Goal: Task Accomplishment & Management: Manage account settings

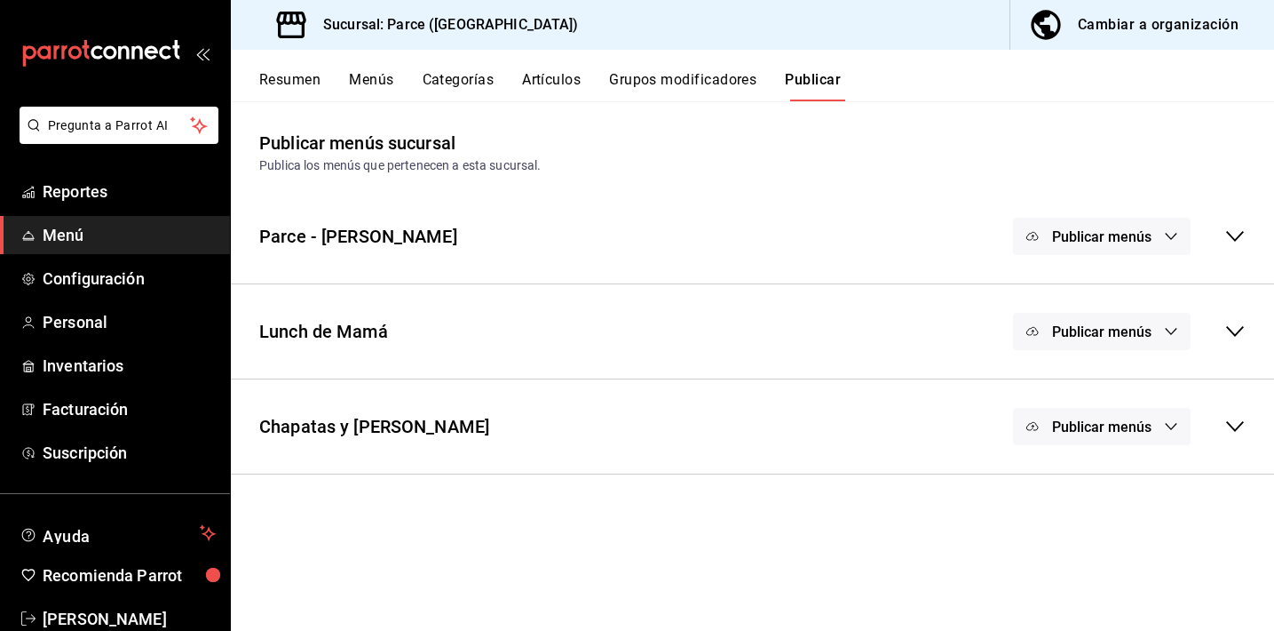
click at [377, 83] on button "Menús" at bounding box center [371, 86] width 44 height 30
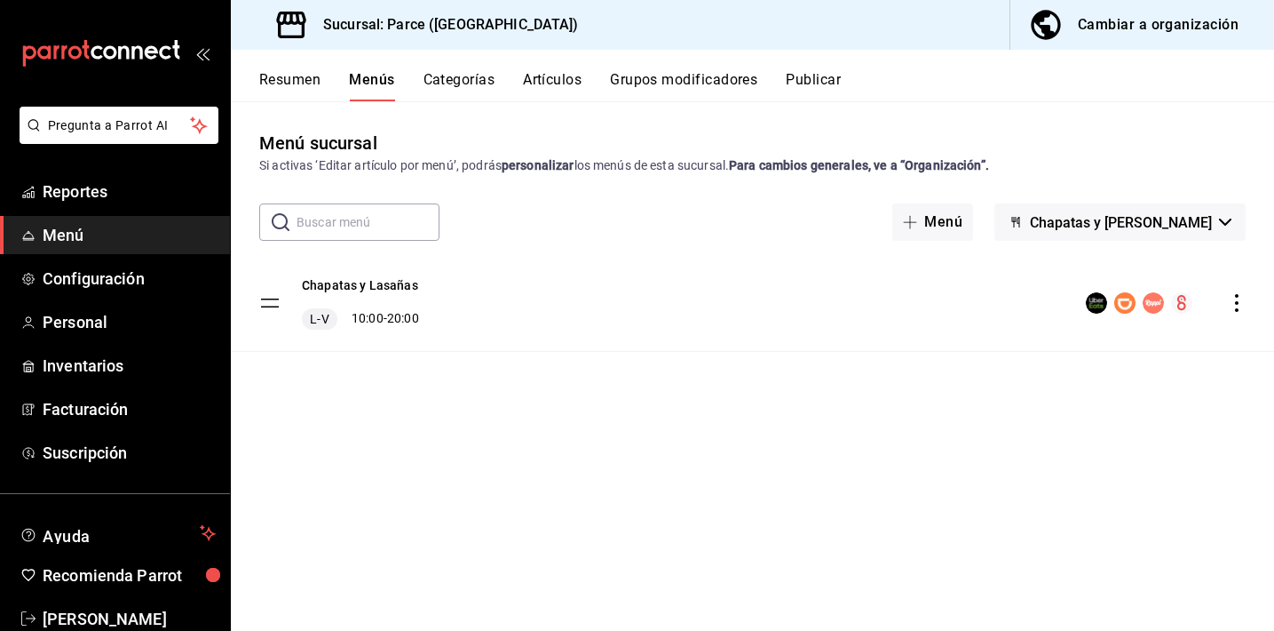
click at [1252, 306] on div "Chapatas y Lasañas L-V 10:00 - 20:00" at bounding box center [752, 303] width 1043 height 96
click at [1232, 305] on icon "actions" at bounding box center [1237, 303] width 18 height 18
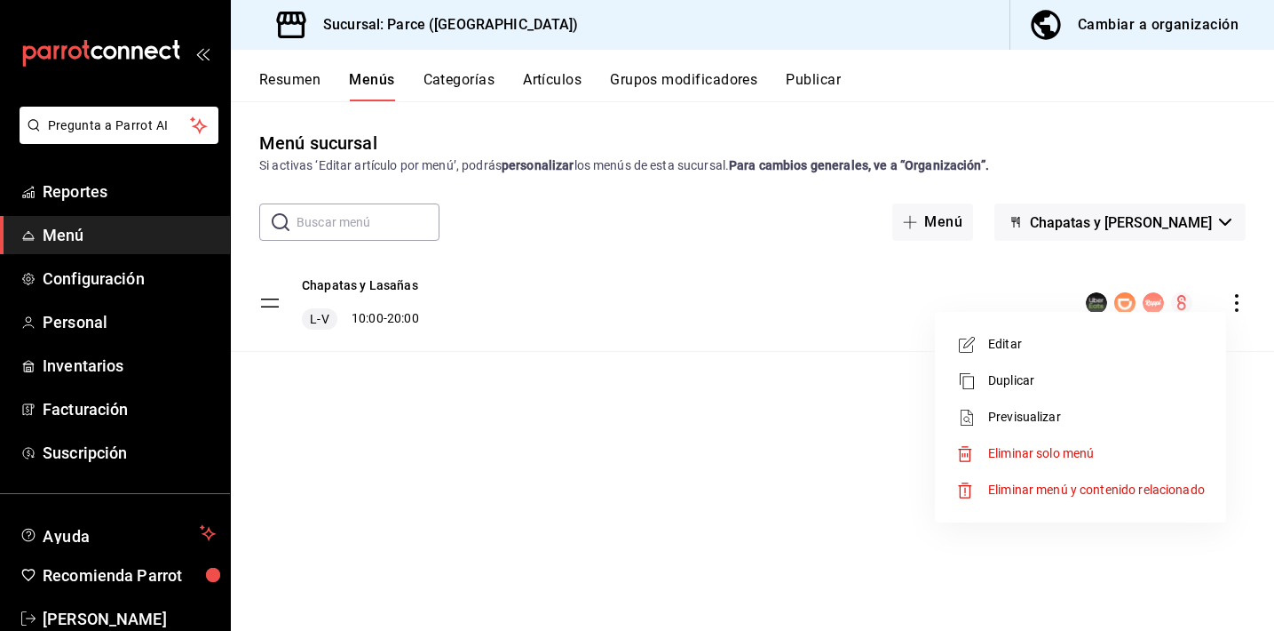
click at [1172, 221] on div at bounding box center [637, 315] width 1274 height 631
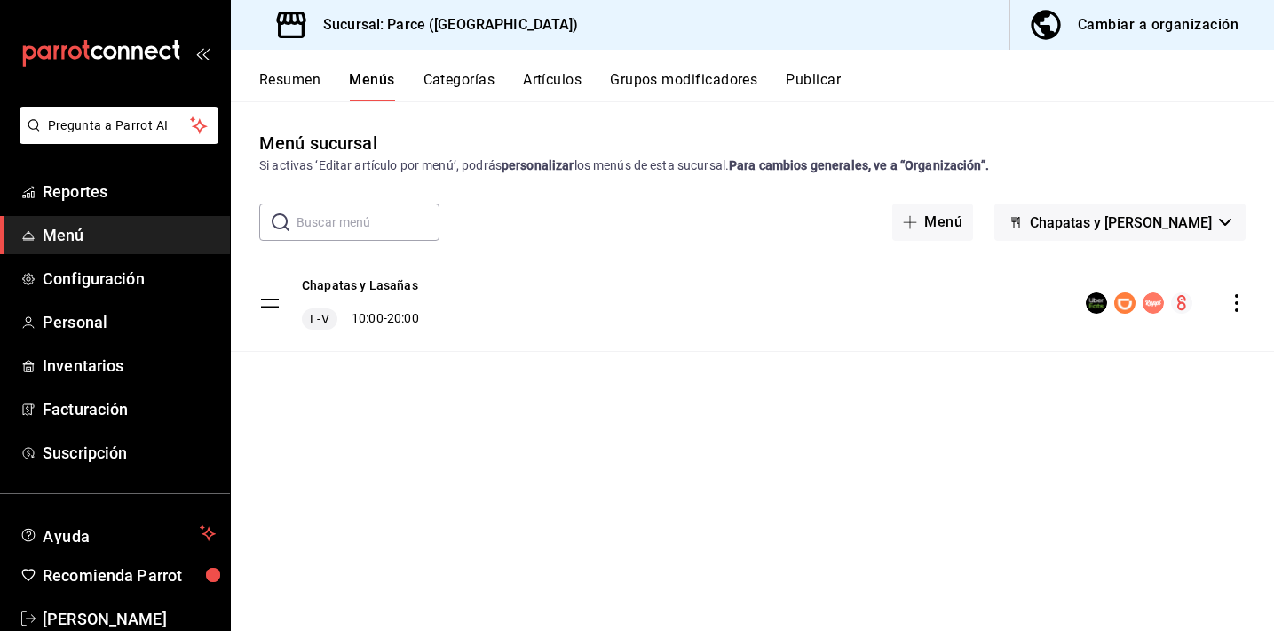
click at [1167, 221] on span "Chapatas y [PERSON_NAME]" at bounding box center [1121, 222] width 182 height 17
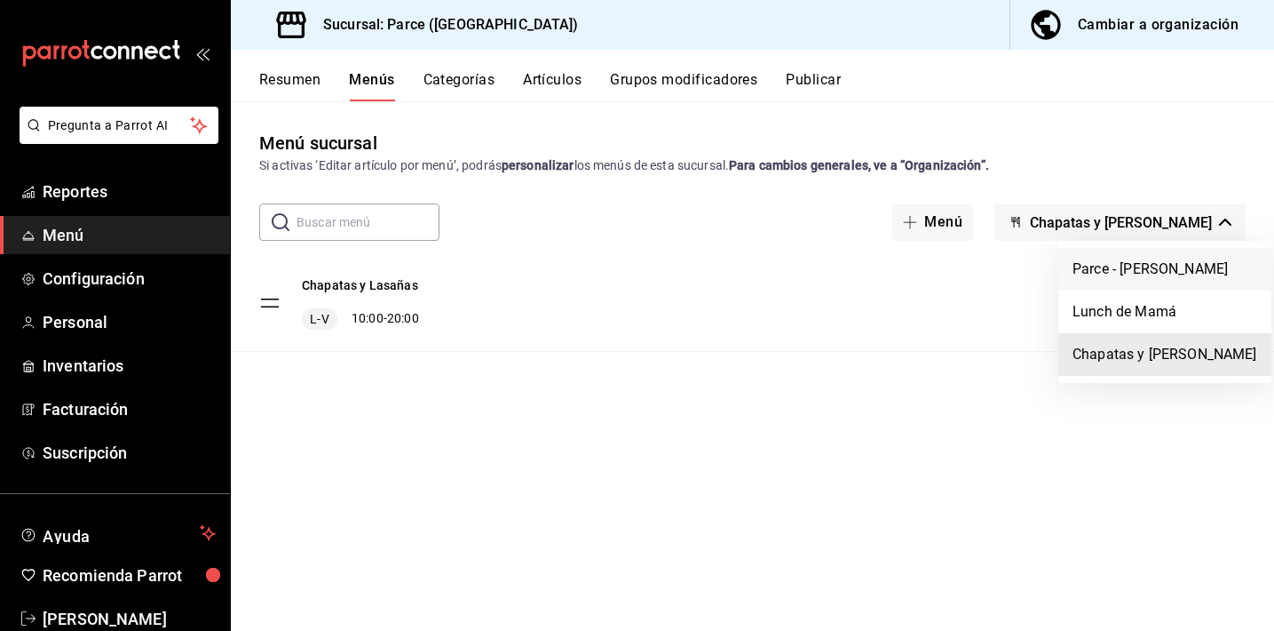
click at [1110, 269] on li "Parce - [PERSON_NAME]" at bounding box center [1165, 269] width 213 height 43
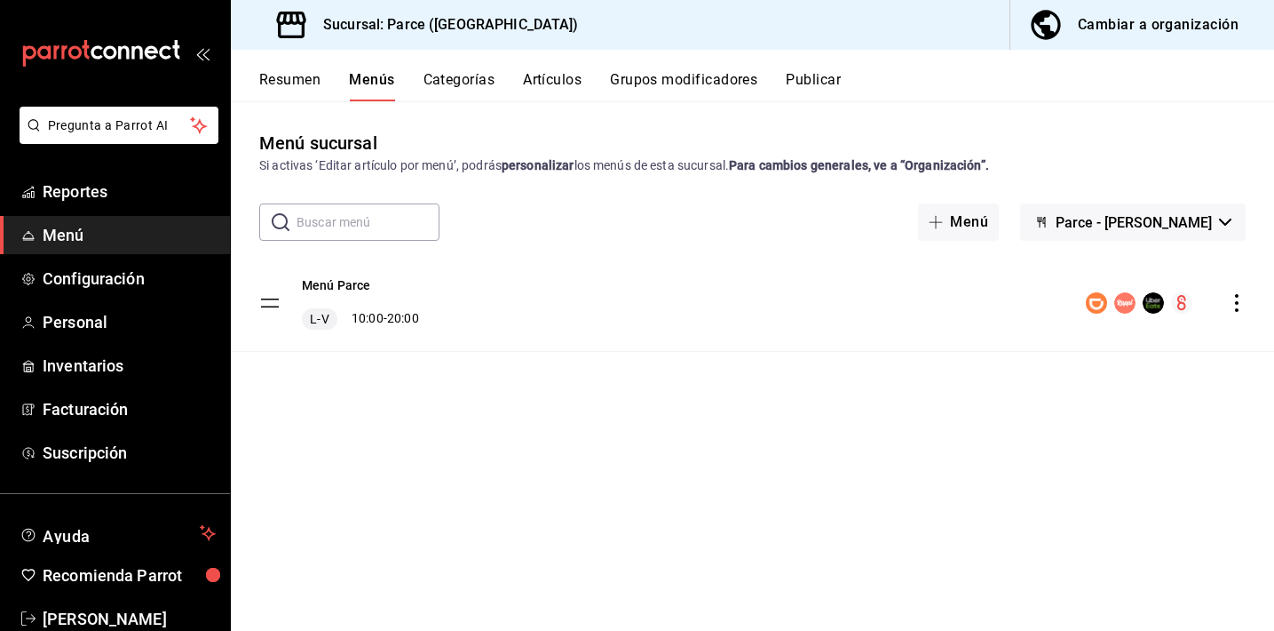
click at [1238, 311] on div "menu-maker-table" at bounding box center [1166, 302] width 160 height 21
click at [1238, 308] on icon "actions" at bounding box center [1237, 303] width 18 height 18
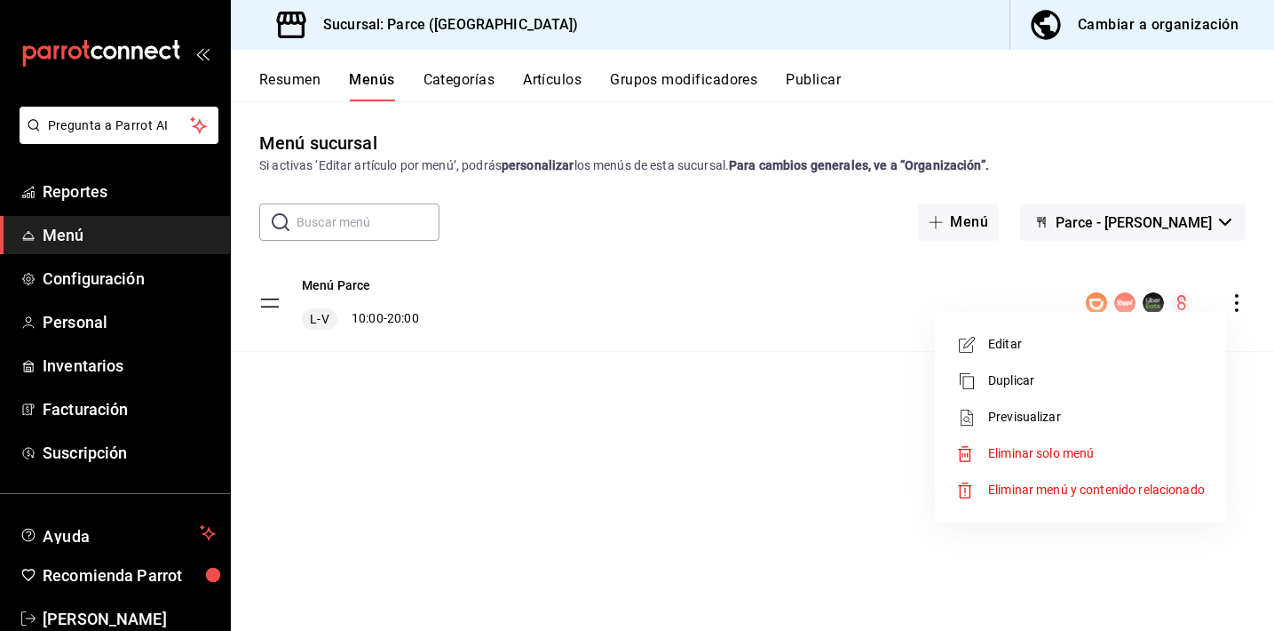
click at [1033, 339] on span "Editar" at bounding box center [1096, 344] width 217 height 19
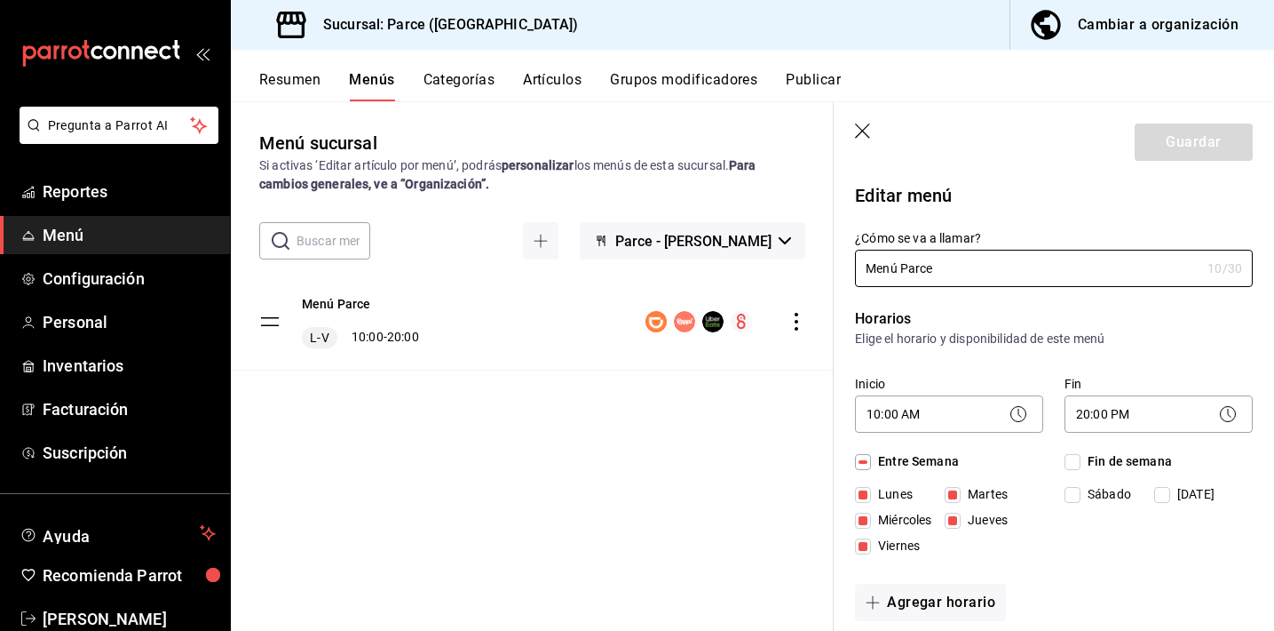
click at [869, 493] on input "Lunes" at bounding box center [863, 495] width 16 height 16
checkbox input "false"
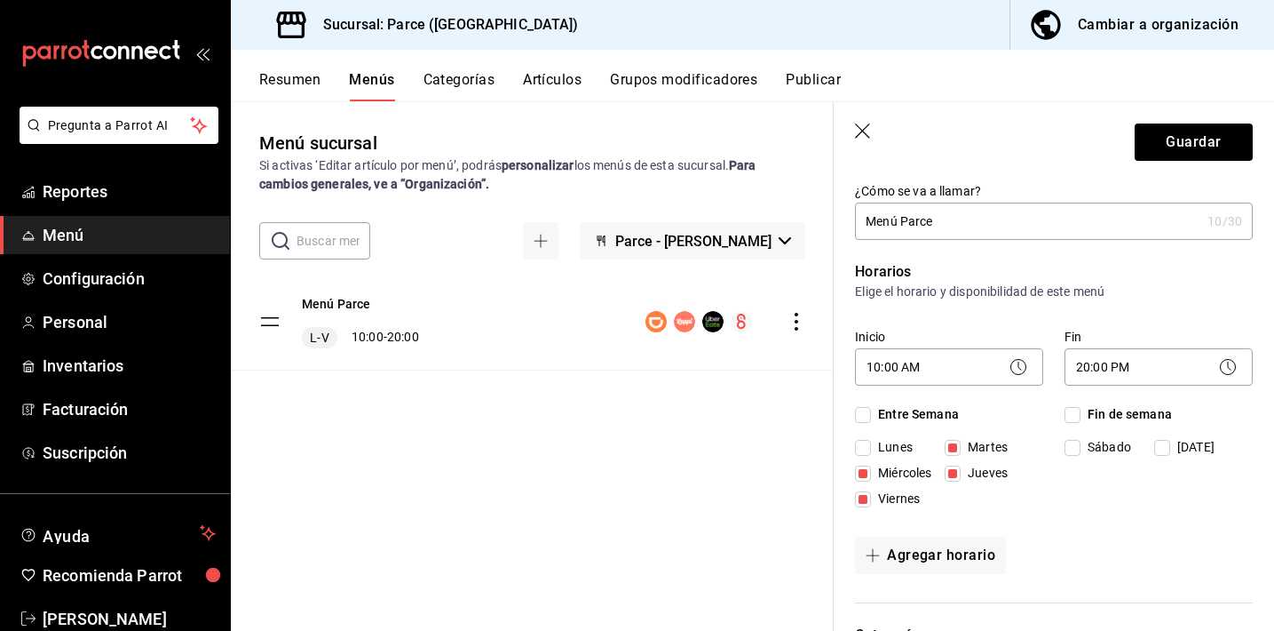
scroll to position [143, 0]
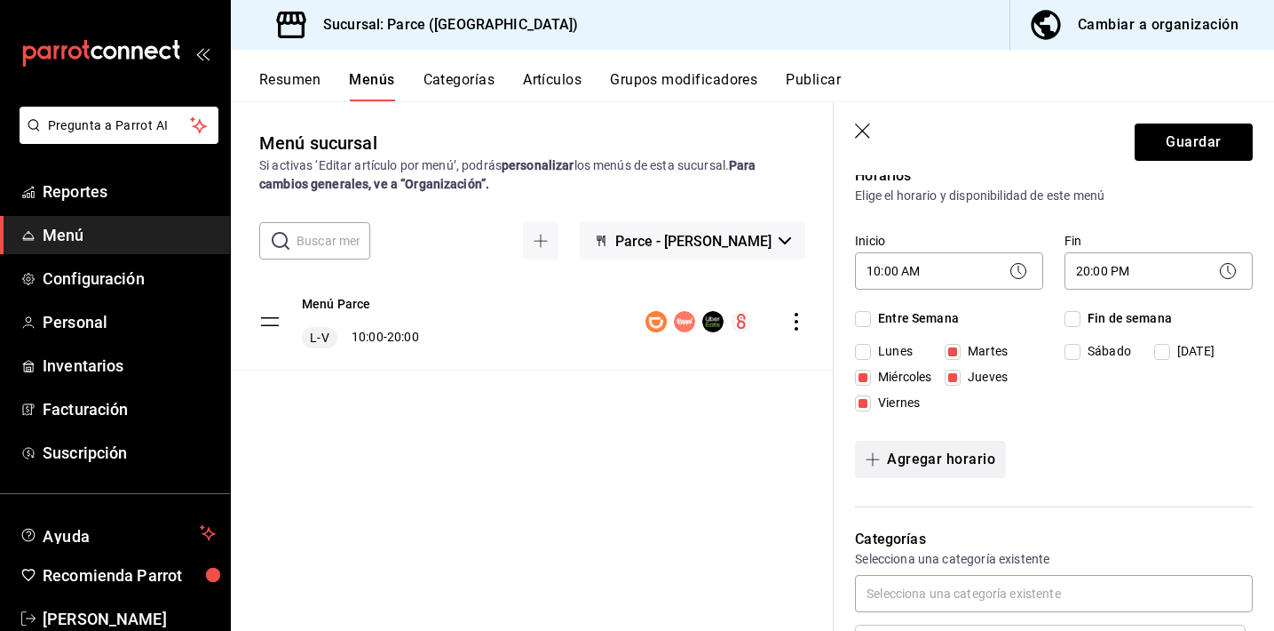
click at [933, 453] on button "Agregar horario" at bounding box center [930, 458] width 151 height 37
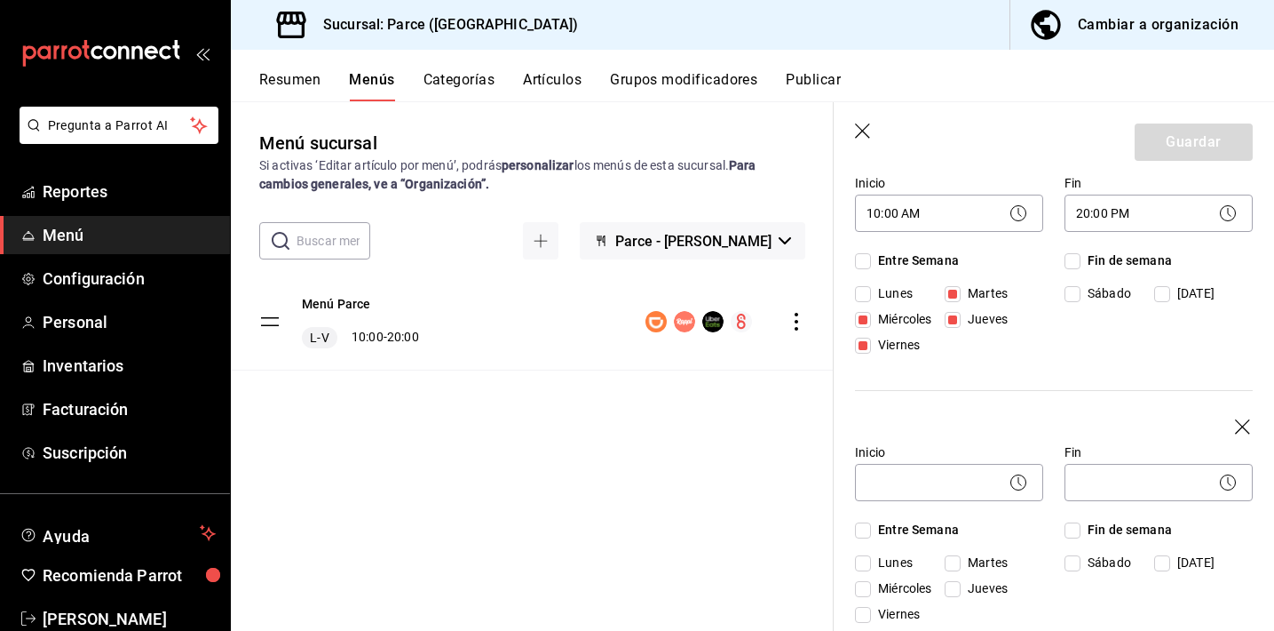
scroll to position [282, 0]
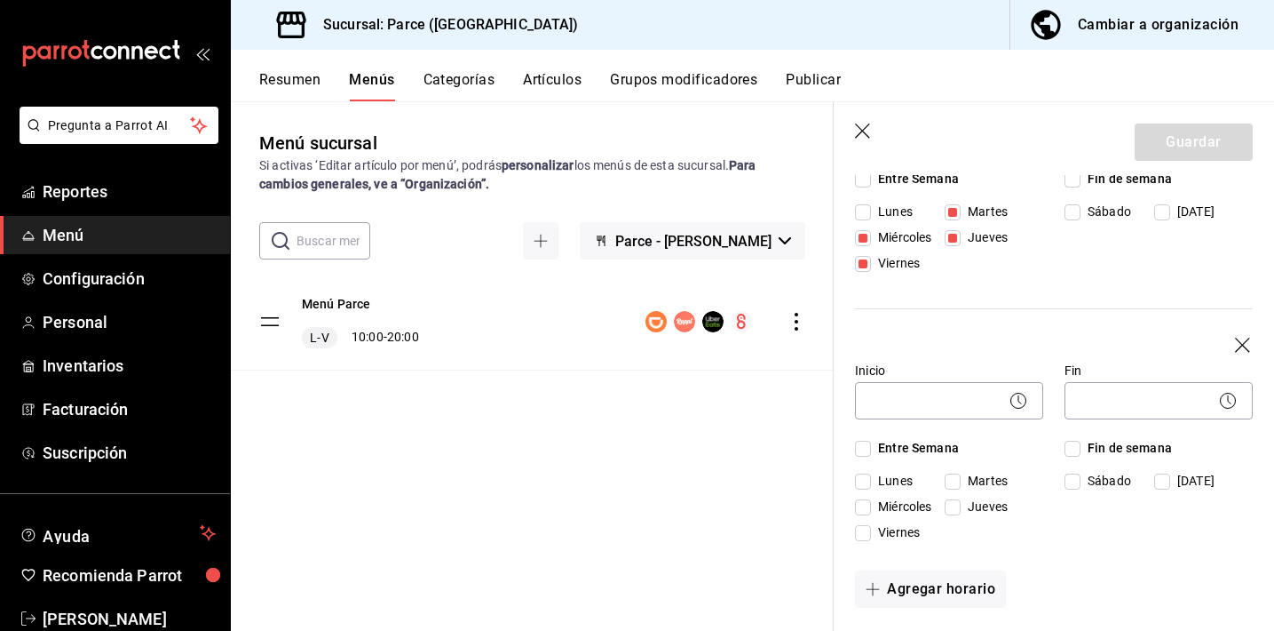
click at [895, 221] on span "Lunes" at bounding box center [892, 211] width 42 height 19
click at [871, 483] on input "Lunes" at bounding box center [863, 481] width 16 height 16
checkbox input "true"
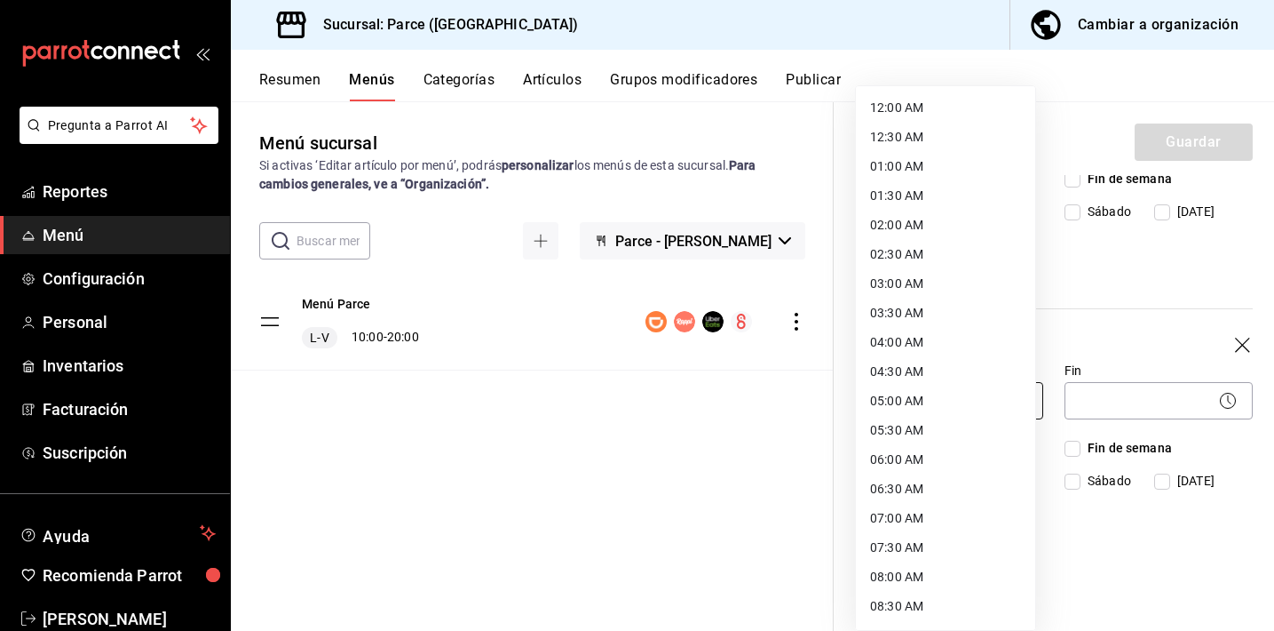
click at [899, 411] on body "Pregunta a Parrot AI Reportes Menú Configuración Personal Inventarios Facturaci…" at bounding box center [637, 315] width 1274 height 631
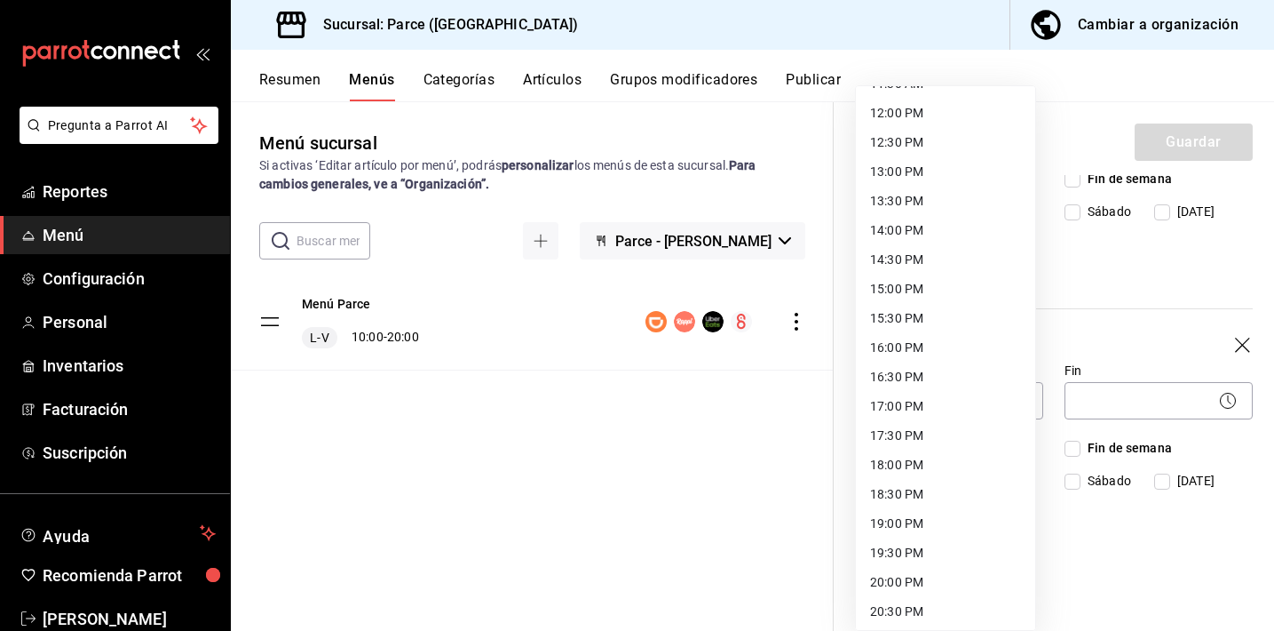
scroll to position [527, 0]
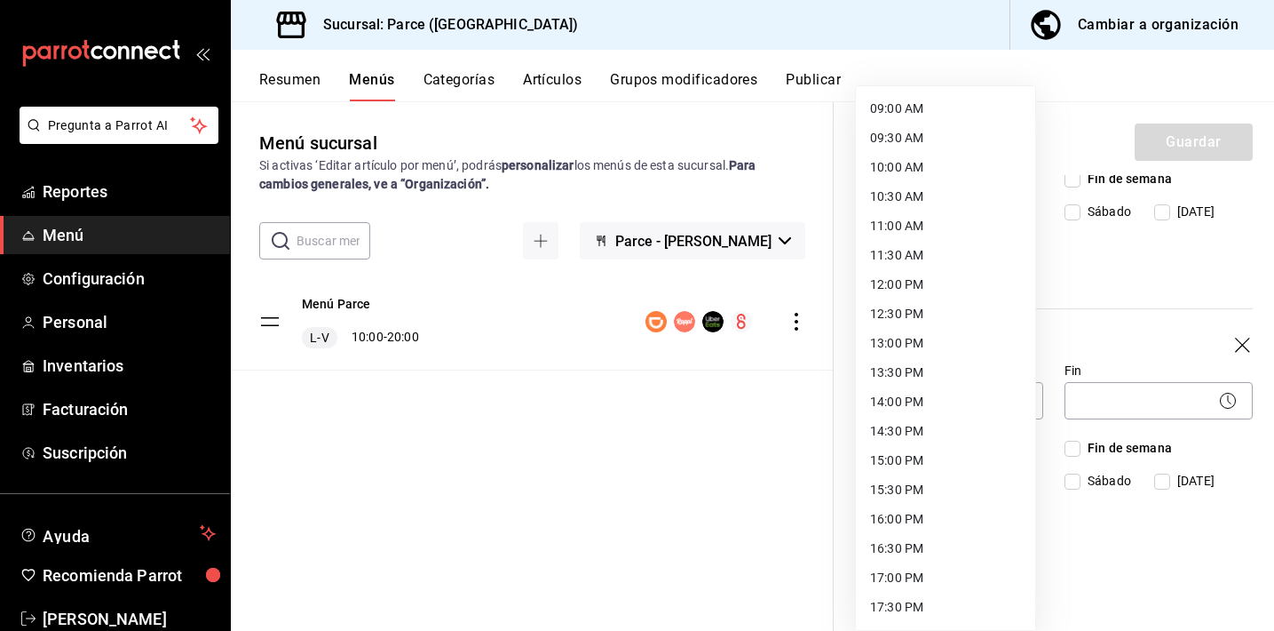
click at [910, 165] on li "10:00 AM" at bounding box center [945, 167] width 179 height 29
type input "10:00"
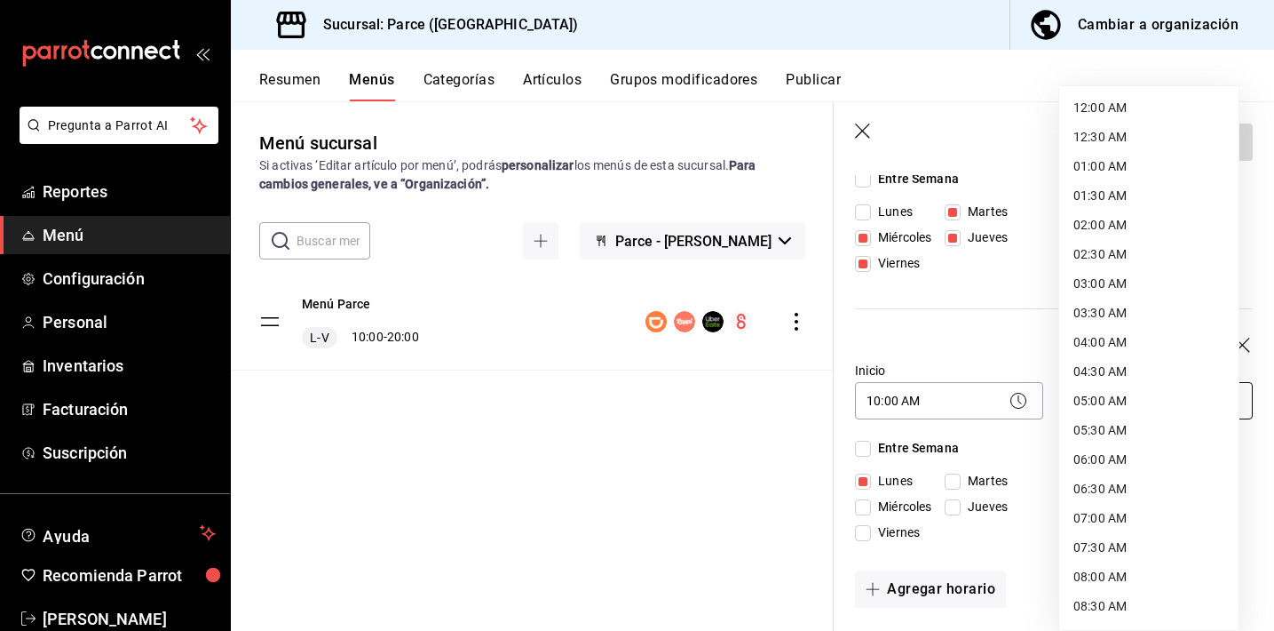
click at [1117, 401] on body "Pregunta a Parrot AI Reportes Menú Configuración Personal Inventarios Facturaci…" at bounding box center [637, 315] width 1274 height 631
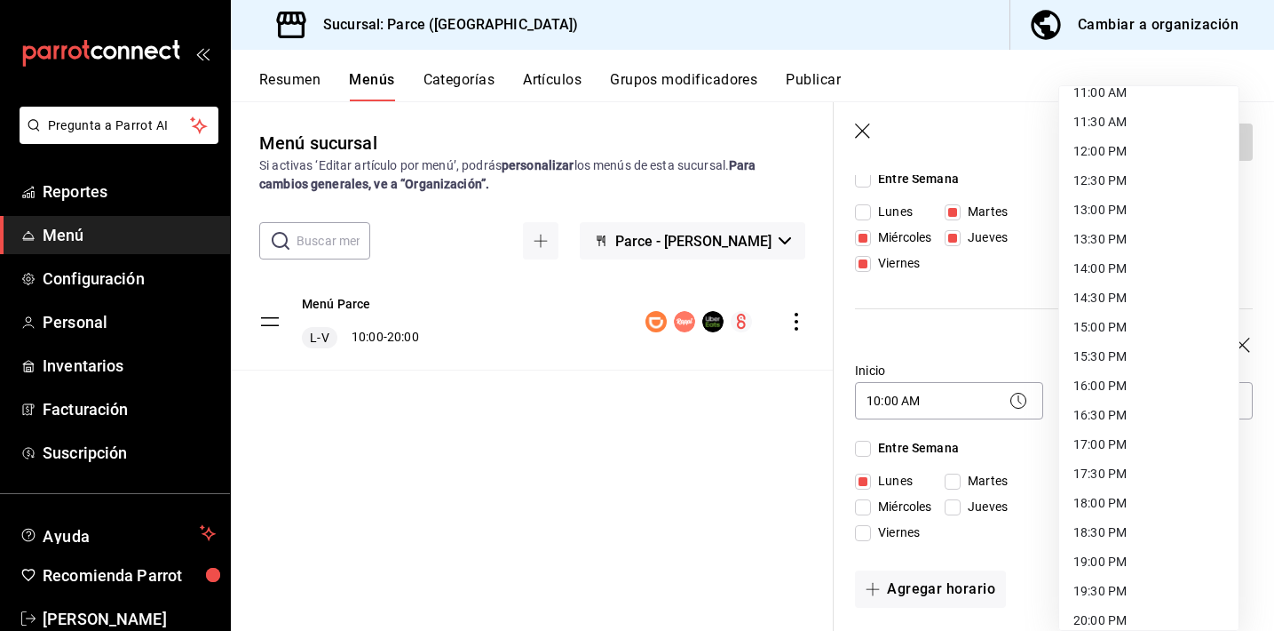
scroll to position [662, 0]
click at [1091, 470] on li "17:30 PM" at bounding box center [1148, 470] width 179 height 29
type input "17:30"
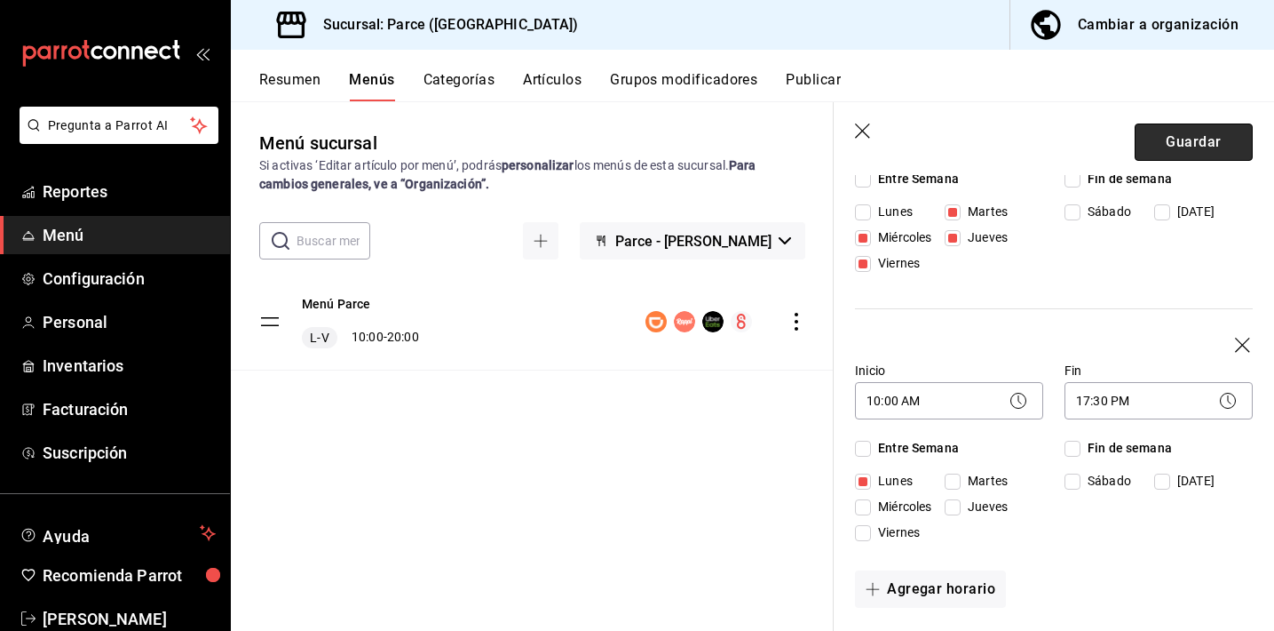
click at [1176, 142] on button "Guardar" at bounding box center [1194, 141] width 118 height 37
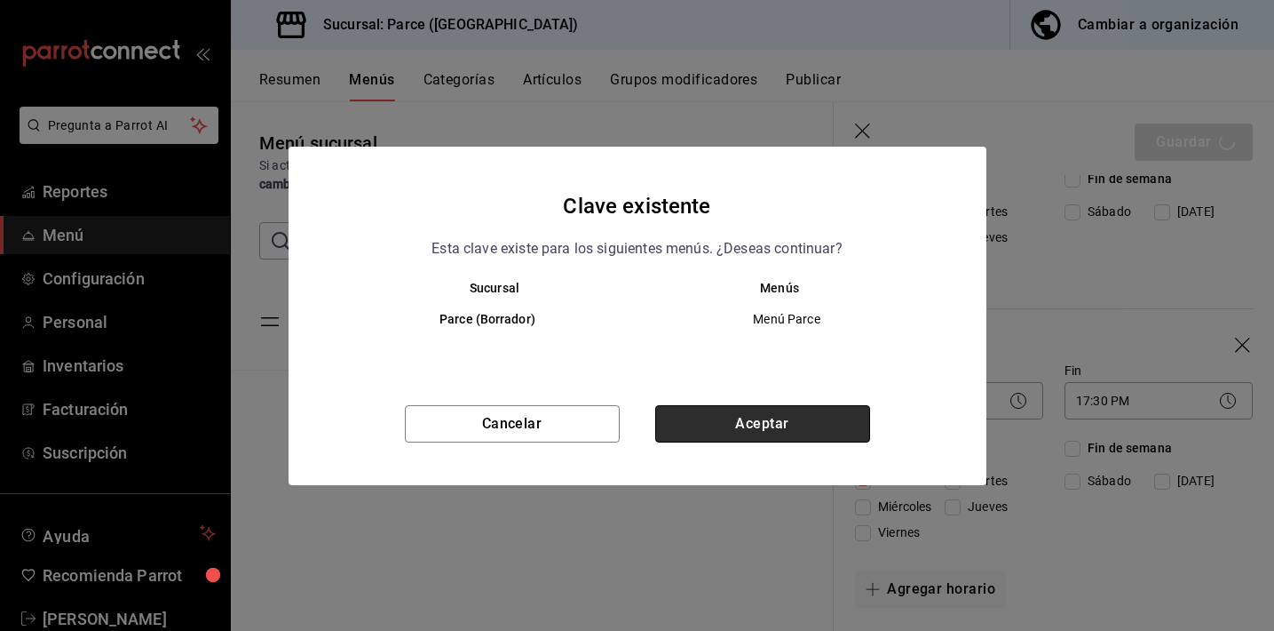
click at [721, 429] on button "Aceptar" at bounding box center [762, 423] width 215 height 37
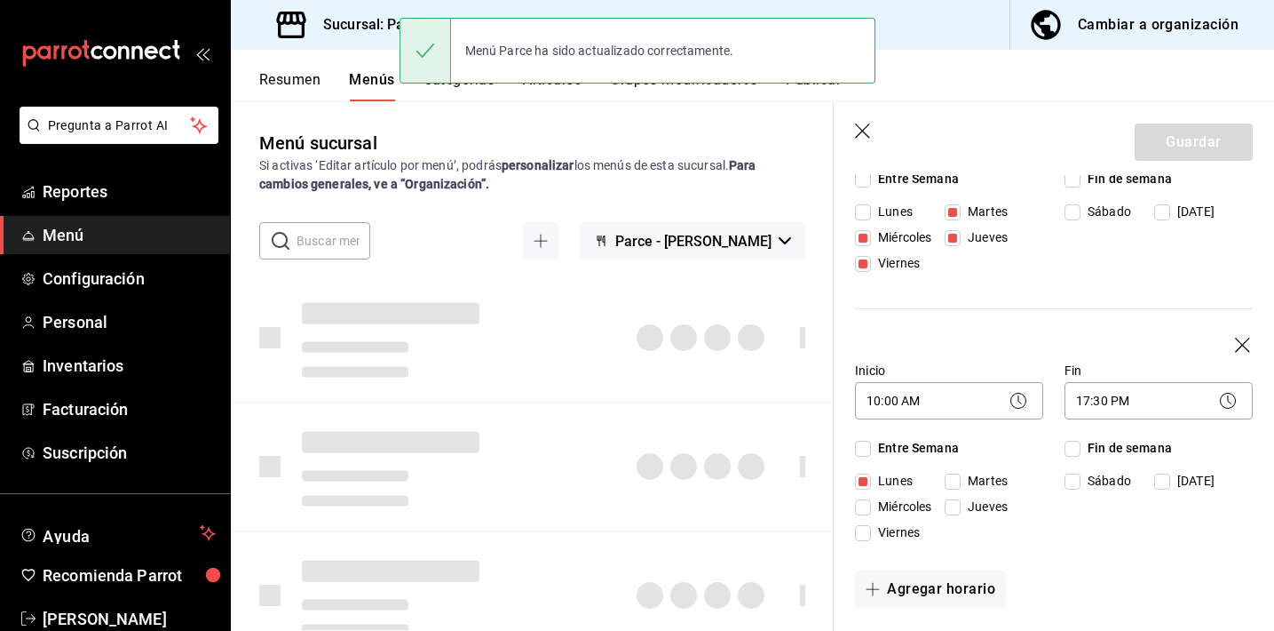
checkbox input "false"
type input "1755558324284"
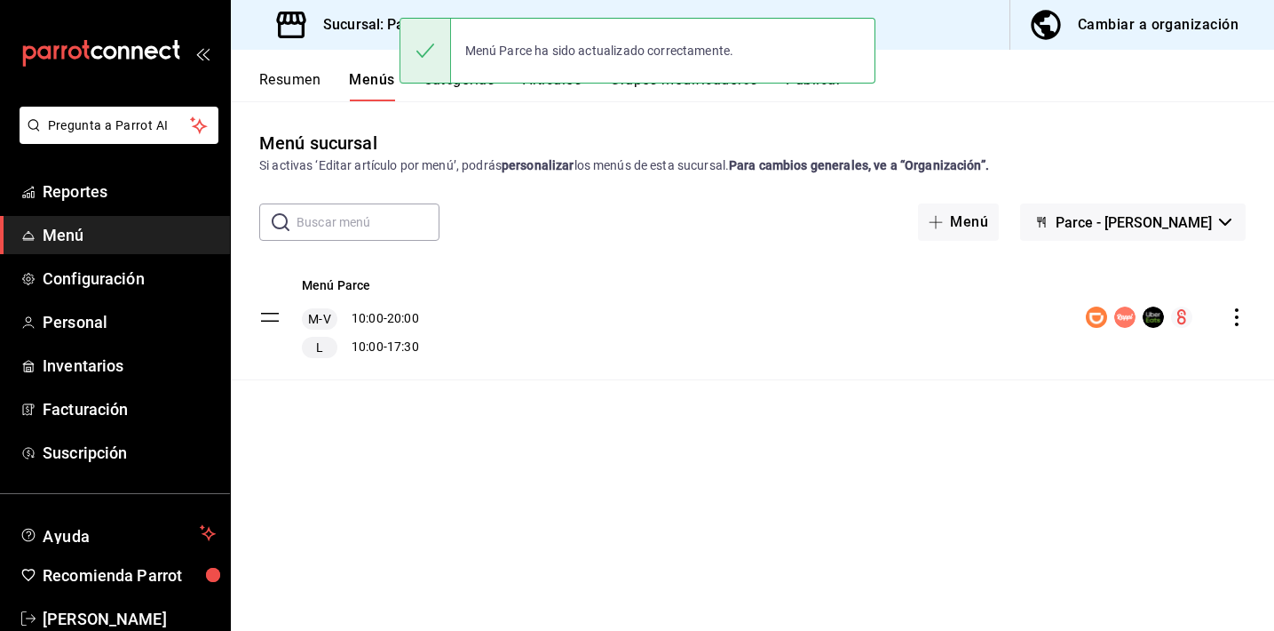
click at [825, 90] on button "Publicar" at bounding box center [813, 86] width 55 height 30
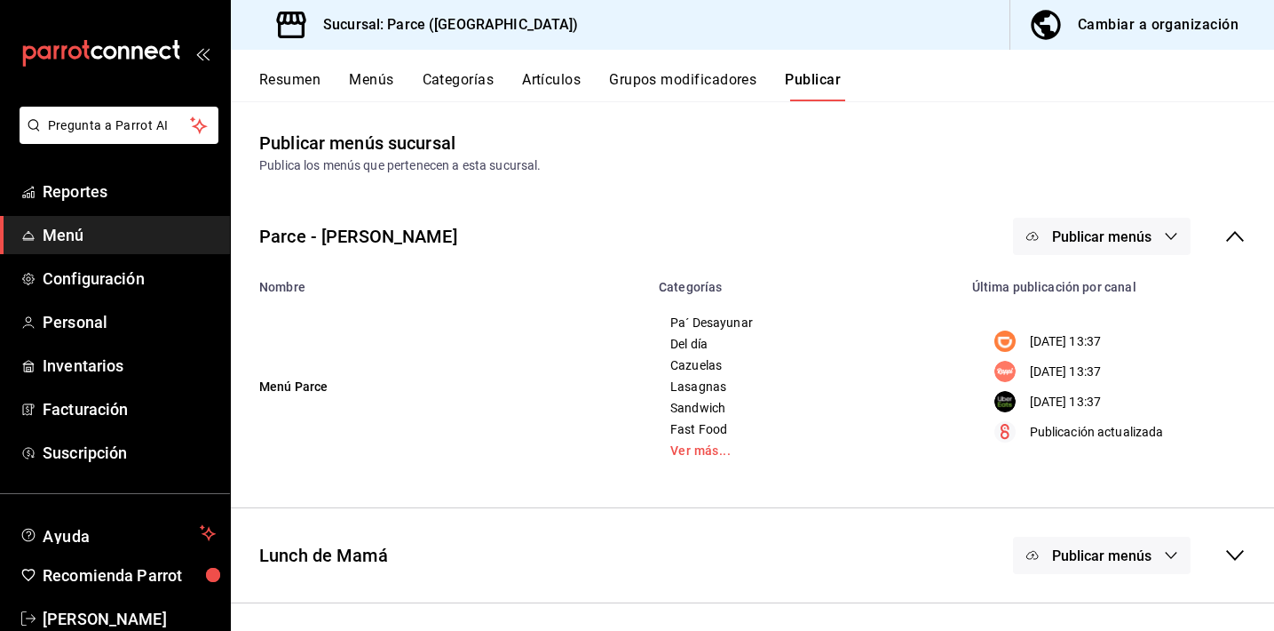
click at [829, 76] on button "Publicar" at bounding box center [813, 86] width 56 height 30
click at [1137, 237] on span "Publicar menús" at bounding box center [1101, 236] width 99 height 17
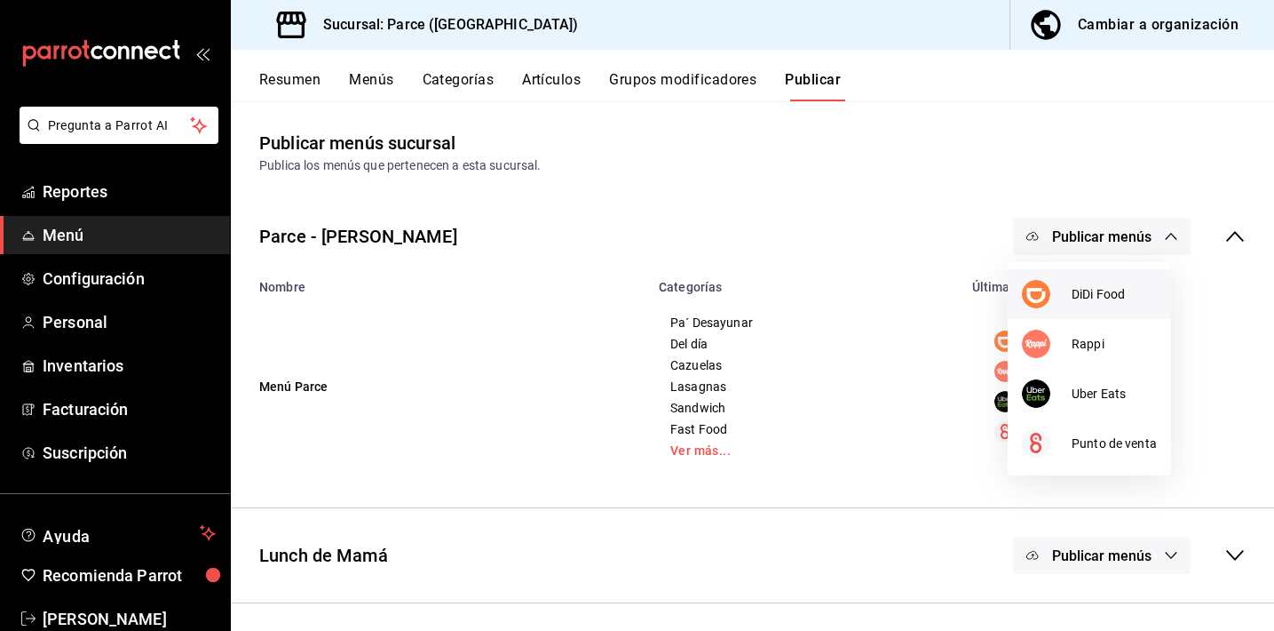
click at [1080, 294] on span "DiDi Food" at bounding box center [1114, 294] width 85 height 19
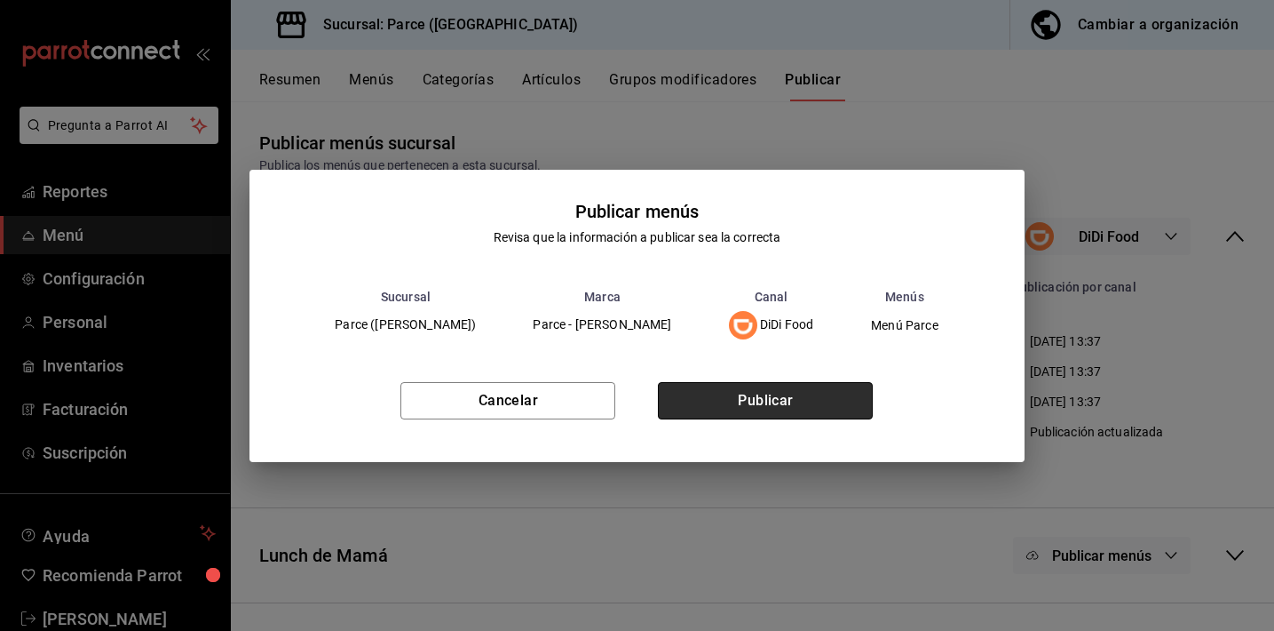
click at [807, 401] on button "Publicar" at bounding box center [765, 400] width 215 height 37
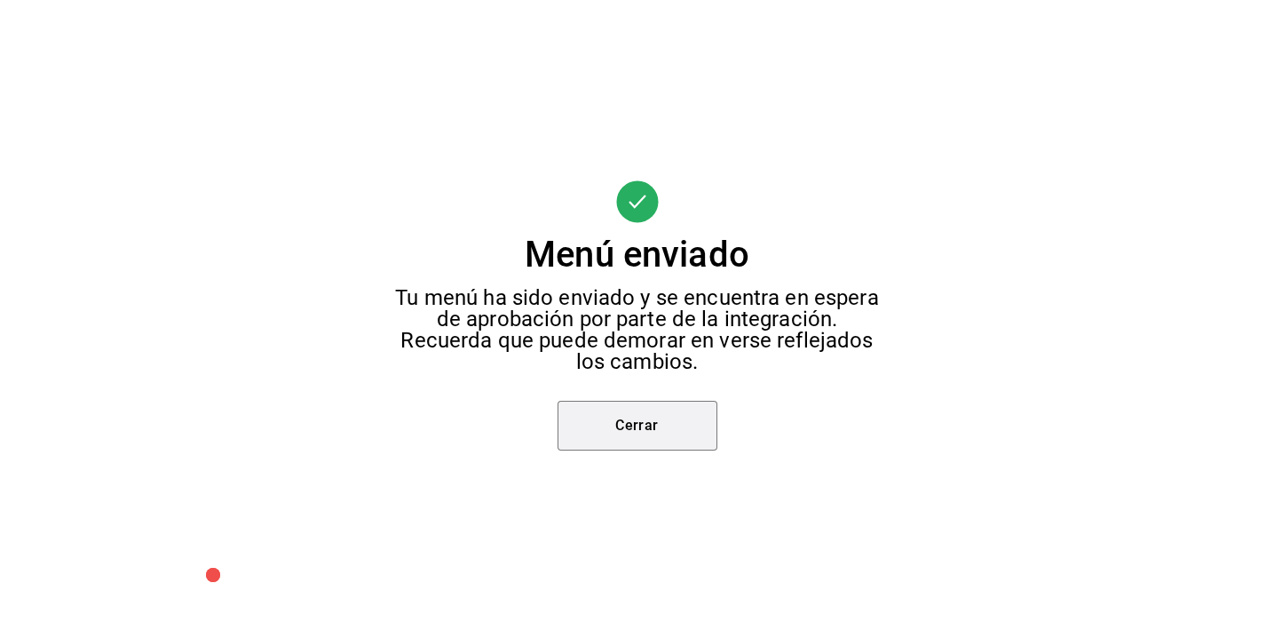
drag, startPoint x: 614, startPoint y: 423, endPoint x: 661, endPoint y: 424, distance: 47.1
click at [626, 424] on button "Cerrar" at bounding box center [638, 426] width 160 height 50
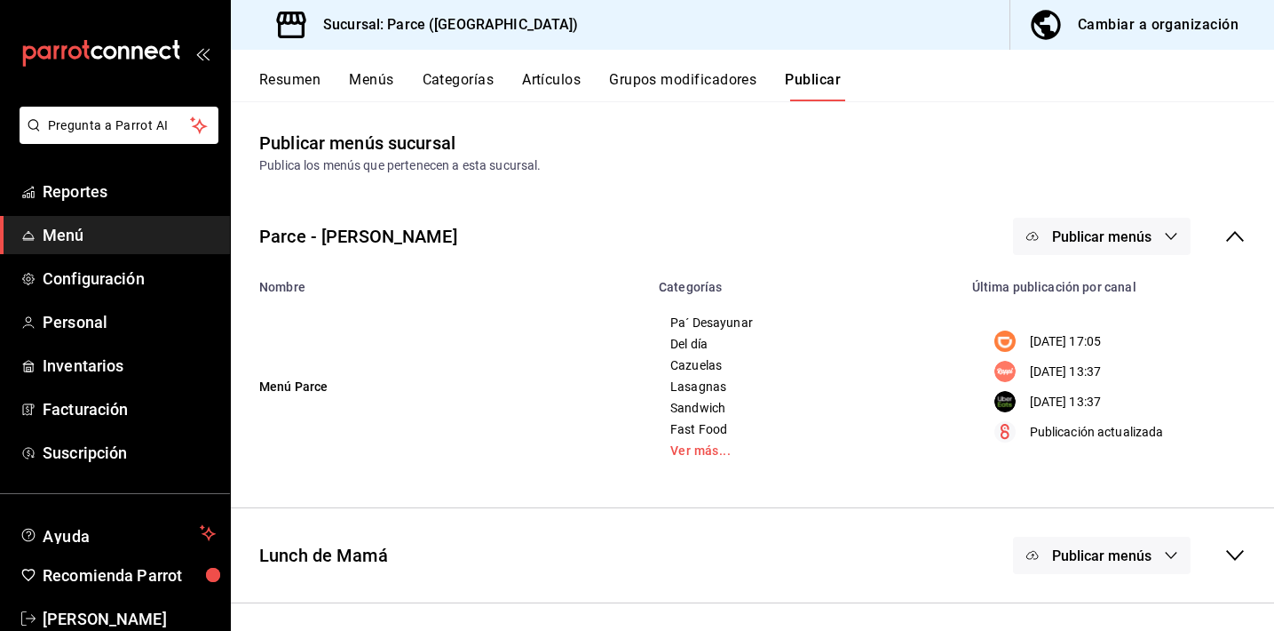
click at [1052, 230] on span "Publicar menús" at bounding box center [1101, 236] width 99 height 17
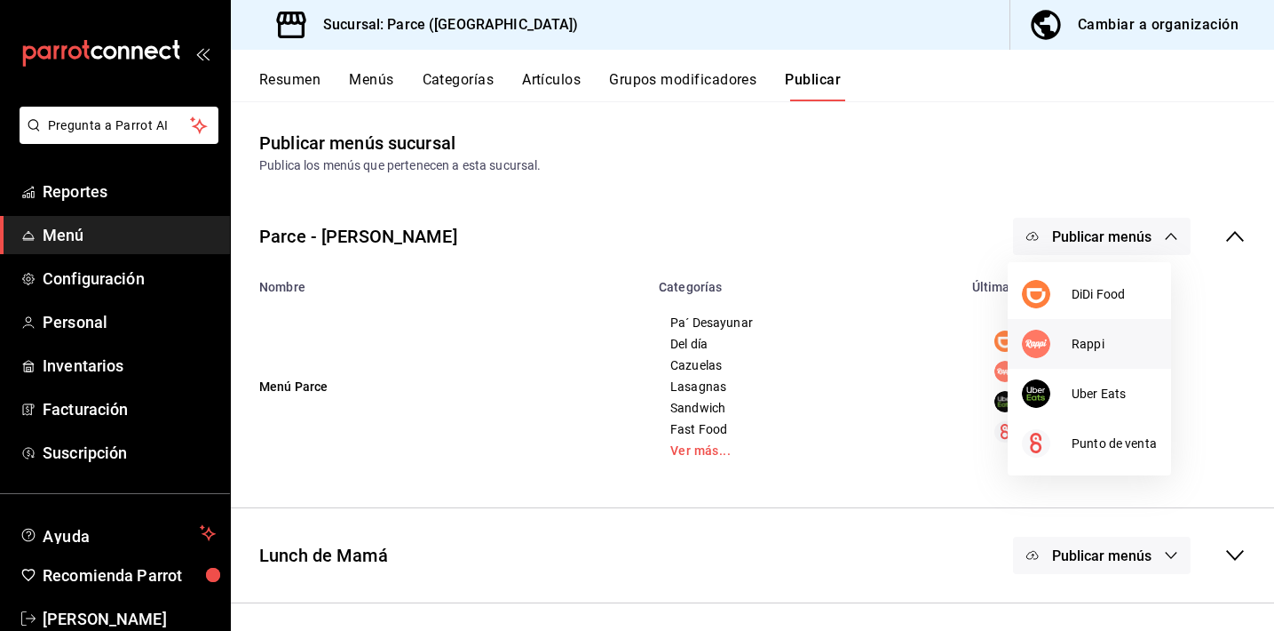
click at [1034, 350] on img at bounding box center [1036, 343] width 28 height 28
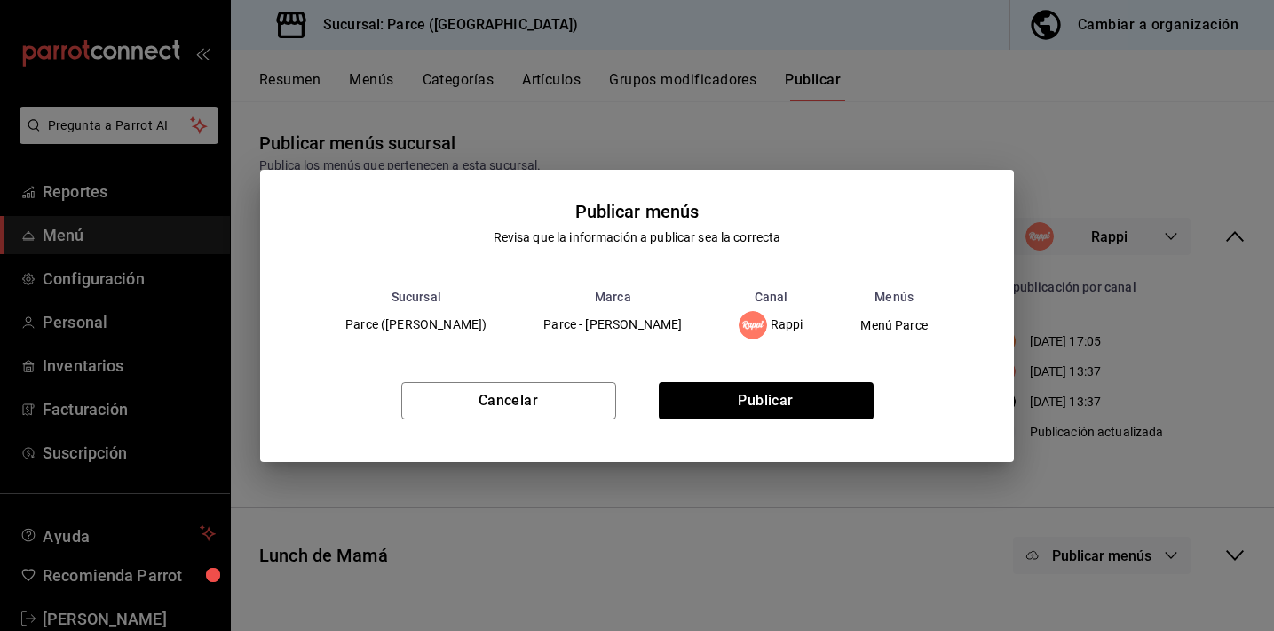
click at [756, 432] on div "Cancelar Publicar" at bounding box center [637, 407] width 754 height 108
click at [758, 409] on button "Publicar" at bounding box center [766, 400] width 215 height 37
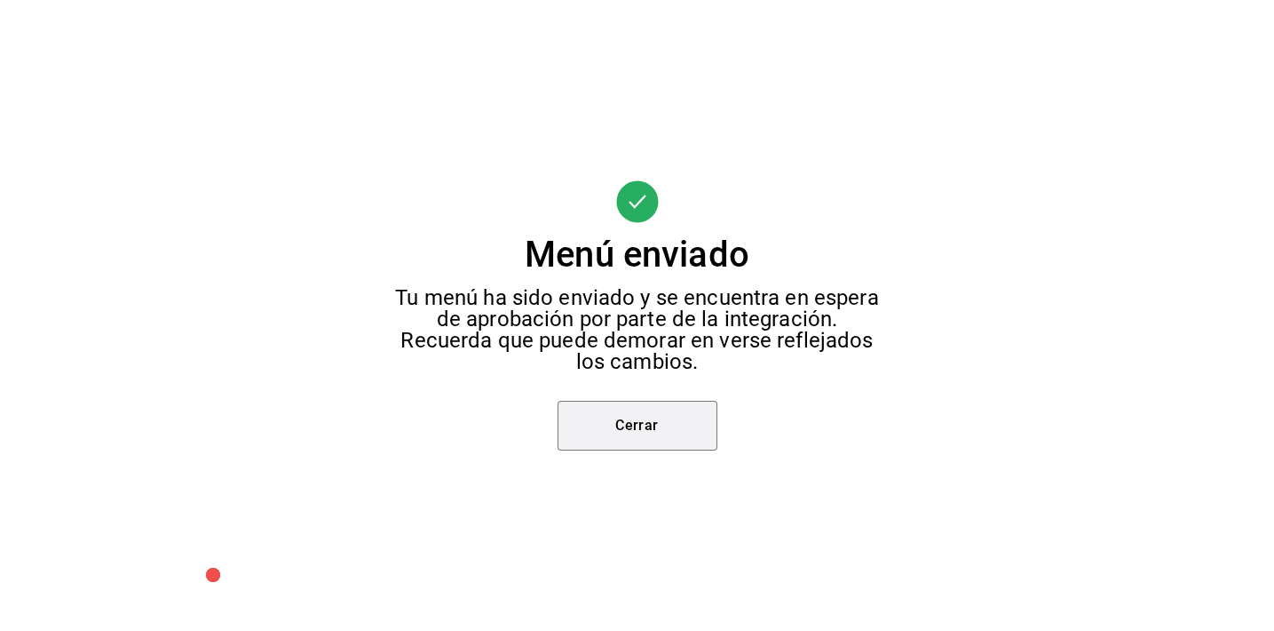
click at [644, 407] on button "Cerrar" at bounding box center [638, 426] width 160 height 50
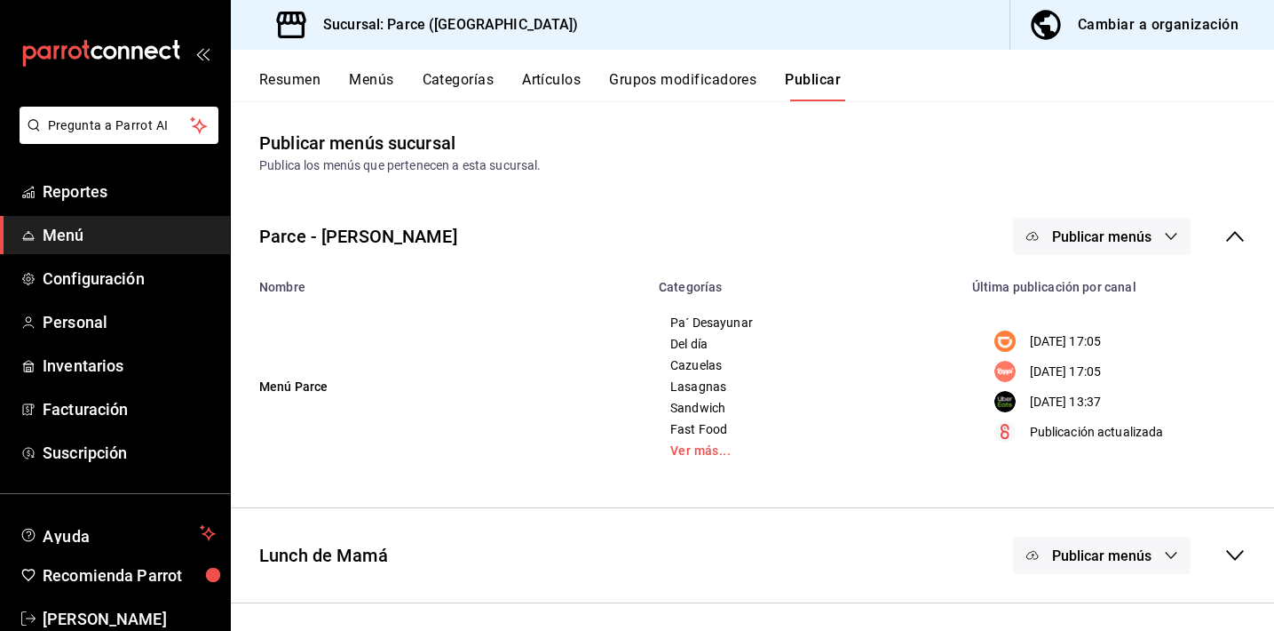
click at [1052, 241] on span "Publicar menús" at bounding box center [1101, 236] width 99 height 17
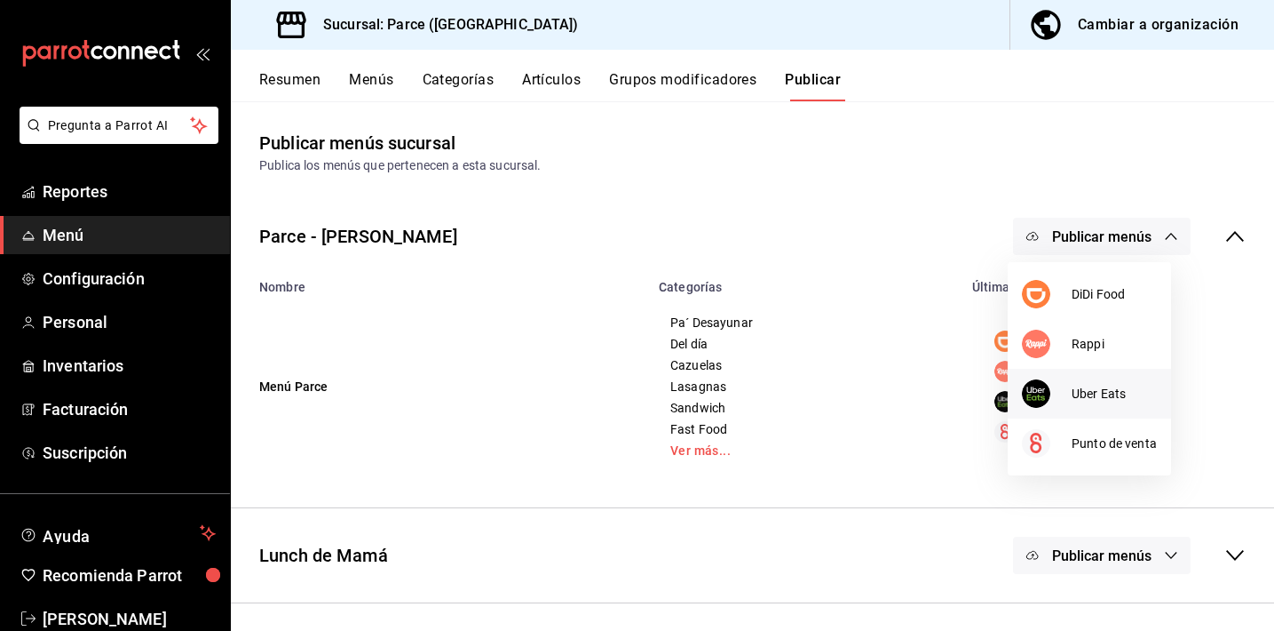
click at [1035, 377] on li "Uber Eats" at bounding box center [1089, 394] width 163 height 50
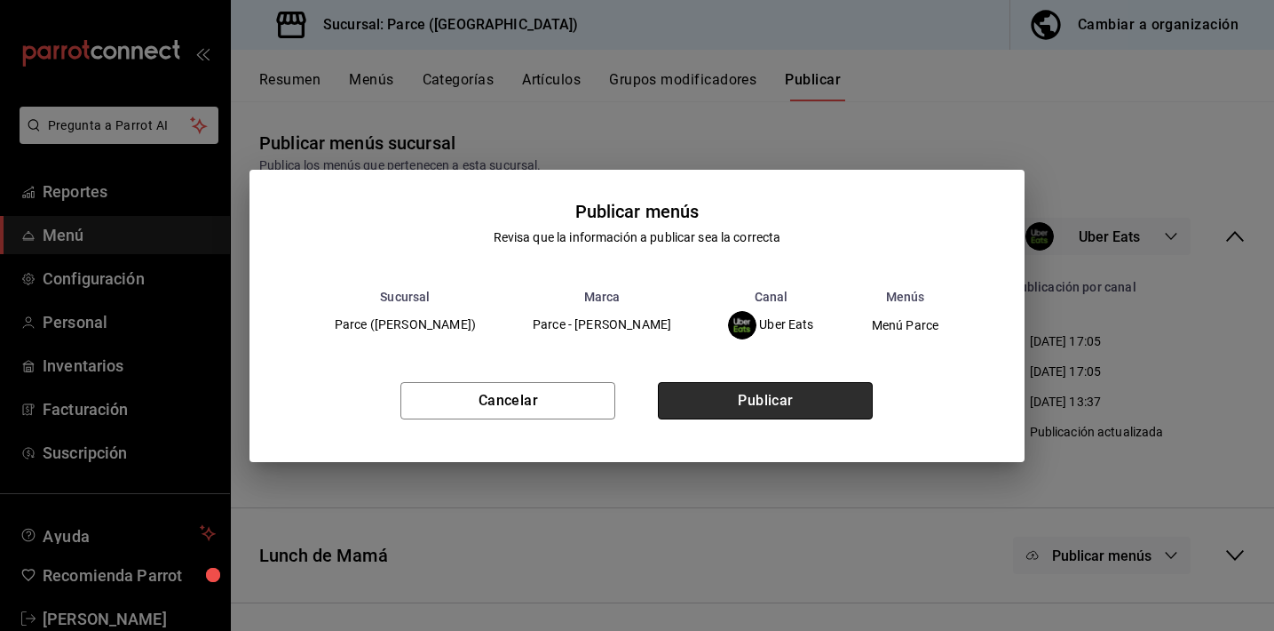
click at [781, 395] on button "Publicar" at bounding box center [765, 400] width 215 height 37
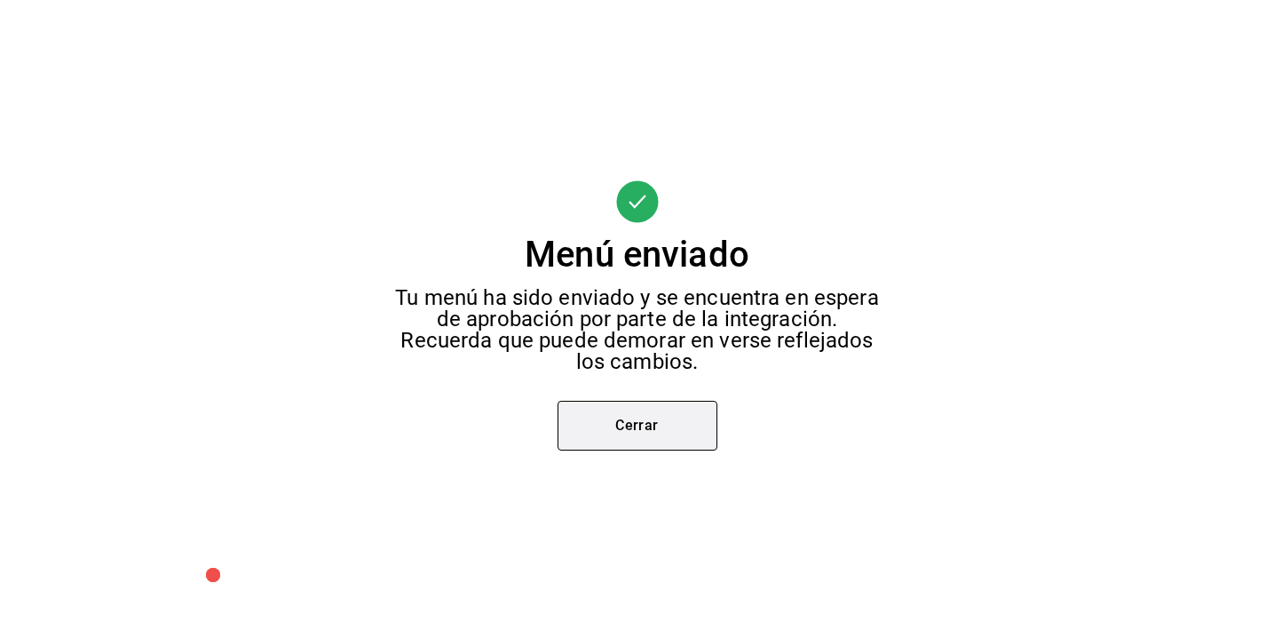
click at [632, 428] on button "Cerrar" at bounding box center [638, 426] width 160 height 50
